Goal: Check status

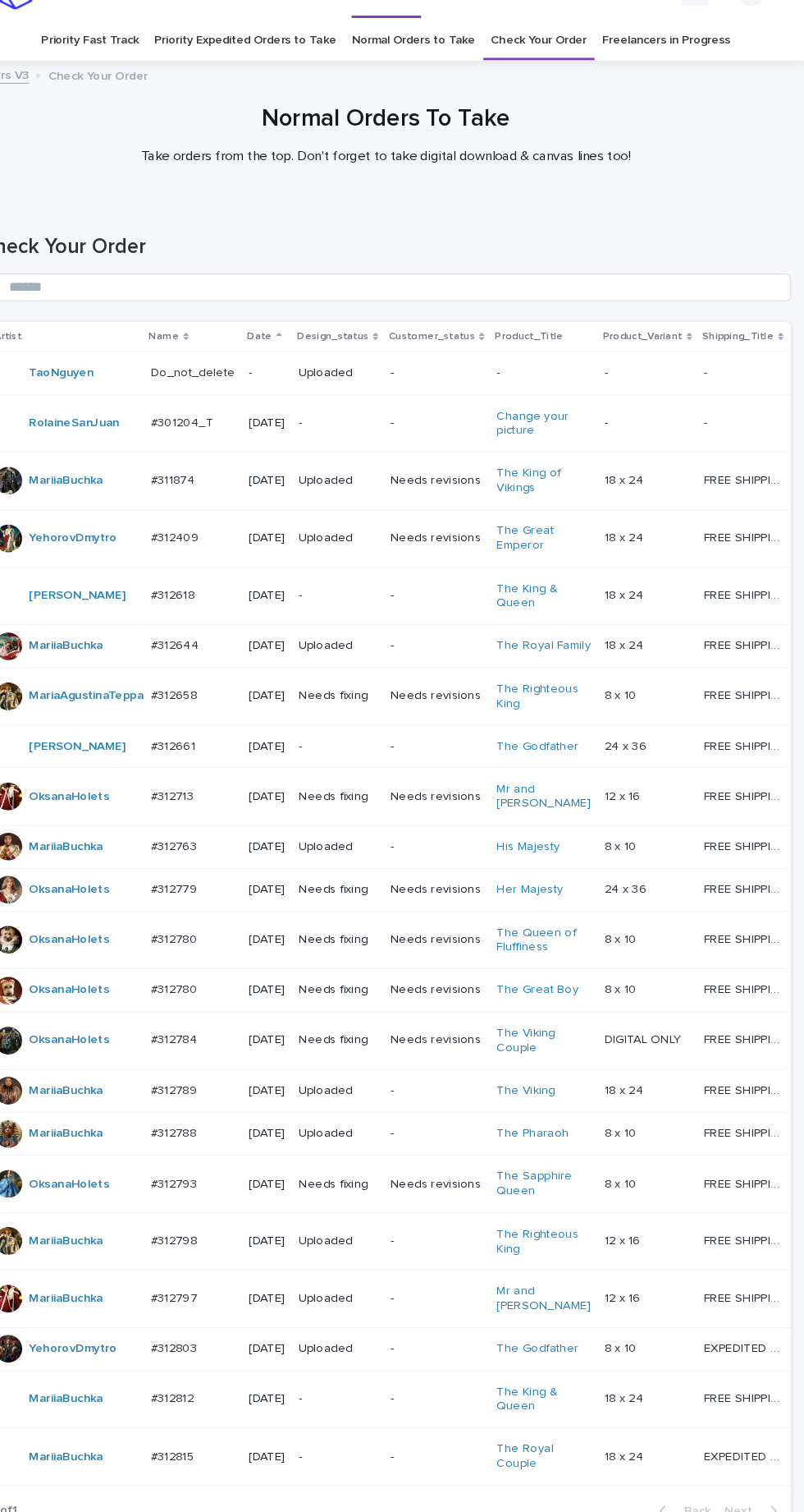
scroll to position [114, 0]
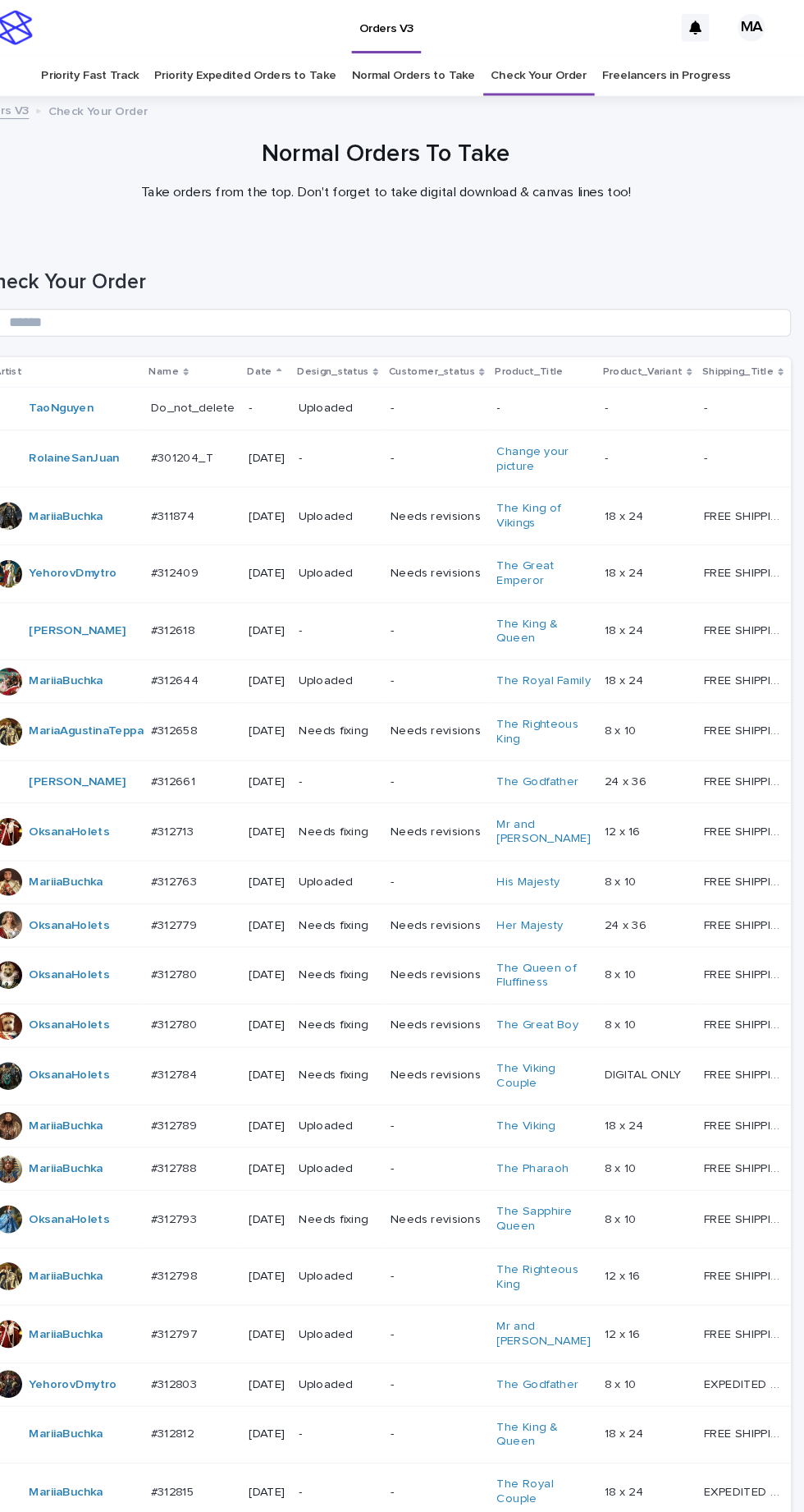
scroll to position [114, 0]
